Goal: Information Seeking & Learning: Learn about a topic

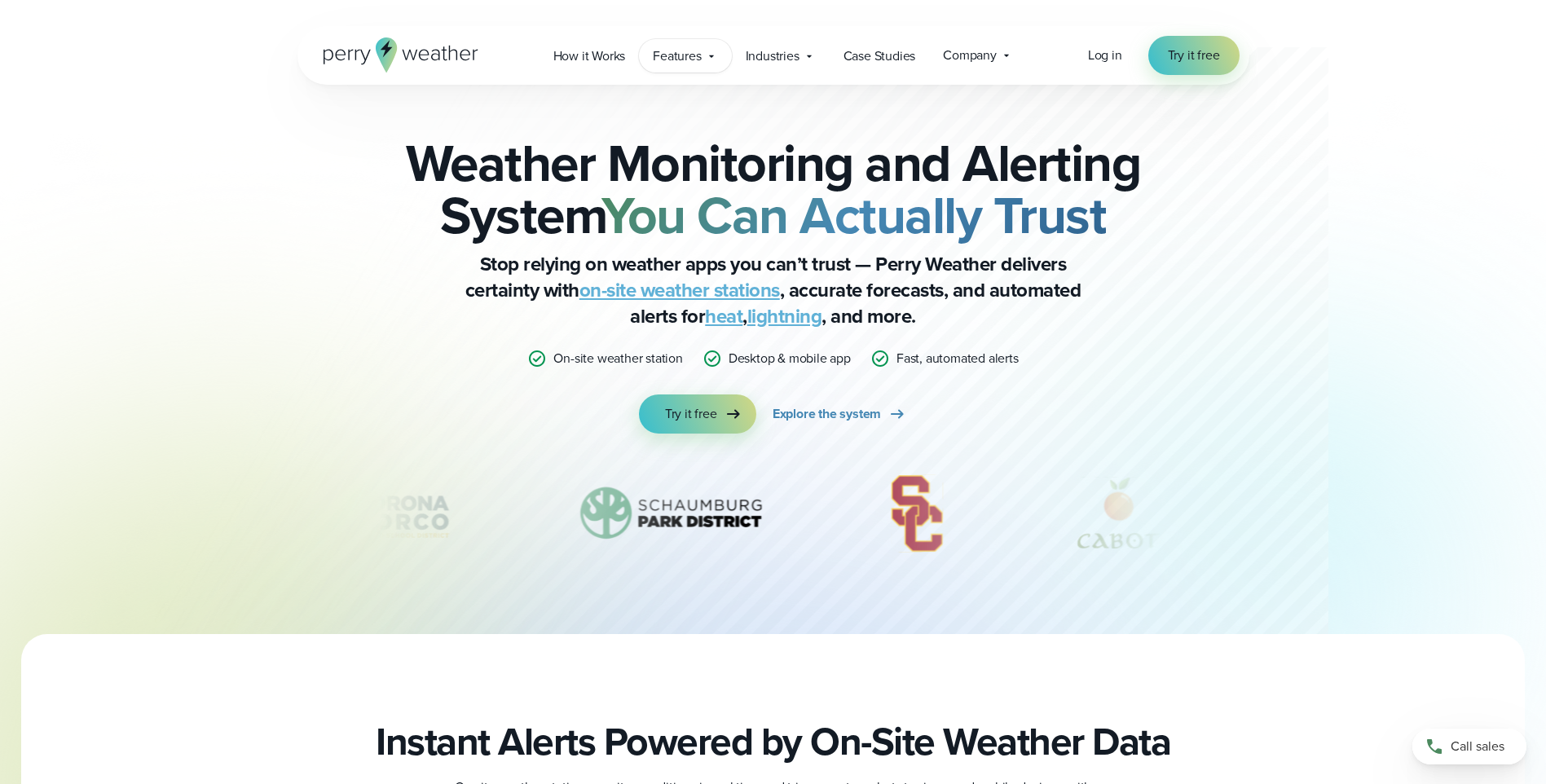
click at [677, 53] on span "Features" at bounding box center [676, 56] width 48 height 20
